Goal: Task Accomplishment & Management: Manage account settings

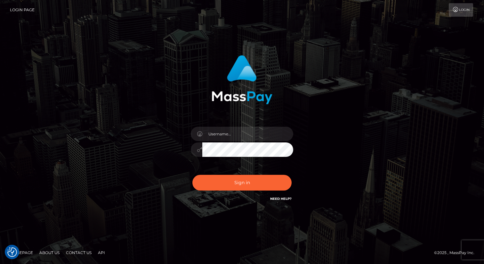
type input "[PERSON_NAME].nofans"
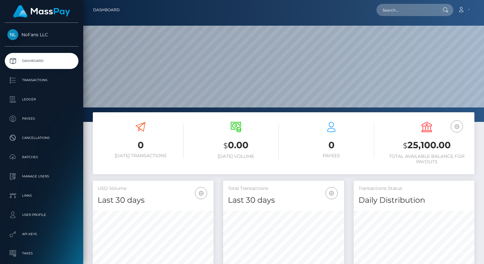
scroll to position [113, 121]
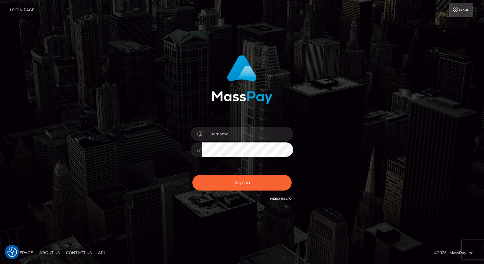
checkbox input "true"
